Goal: Check status: Check status

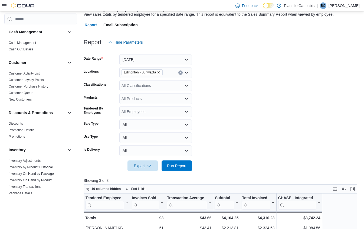
scroll to position [41, 0]
click at [180, 170] on span "Run Report" at bounding box center [177, 165] width 24 height 11
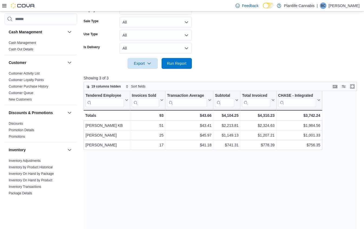
scroll to position [147, 0]
